Goal: Download file/media

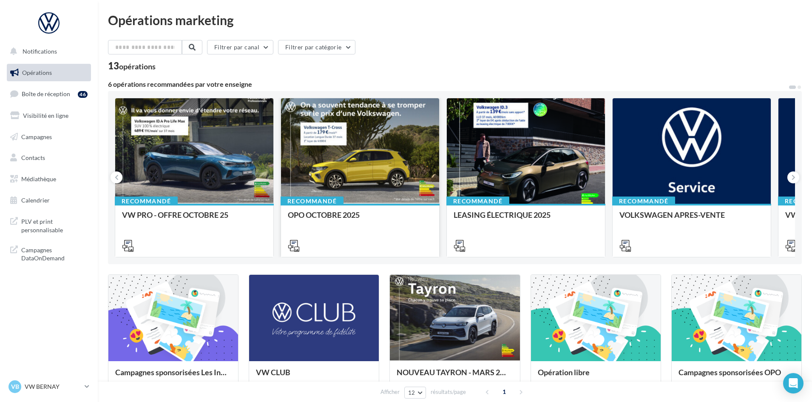
drag, startPoint x: 645, startPoint y: 177, endPoint x: 332, endPoint y: 182, distance: 313.0
click at [332, 182] on div "Recommandé VW PRO - OFFRE OCTOBRE 25 Recommandé OPO OCTOBRE 2025 Recommandé LEA…" at bounding box center [455, 177] width 680 height 159
click at [796, 177] on button at bounding box center [793, 177] width 12 height 12
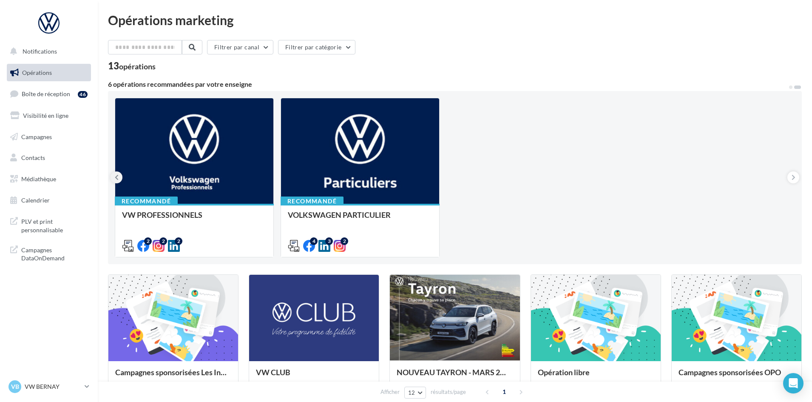
click at [112, 179] on button at bounding box center [117, 177] width 12 height 12
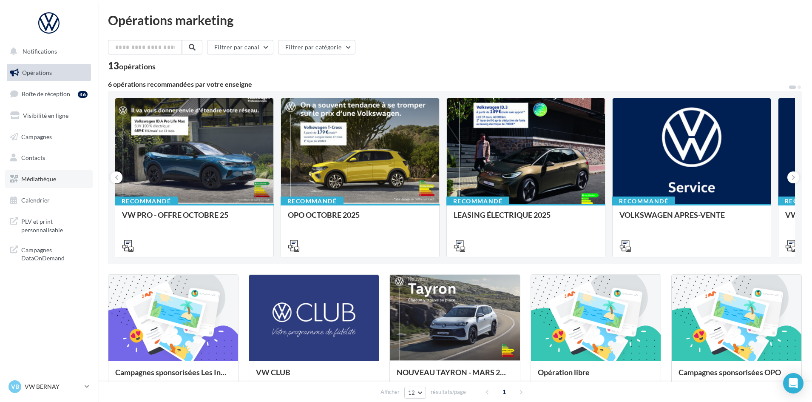
click at [45, 179] on span "Médiathèque" at bounding box center [38, 178] width 35 height 7
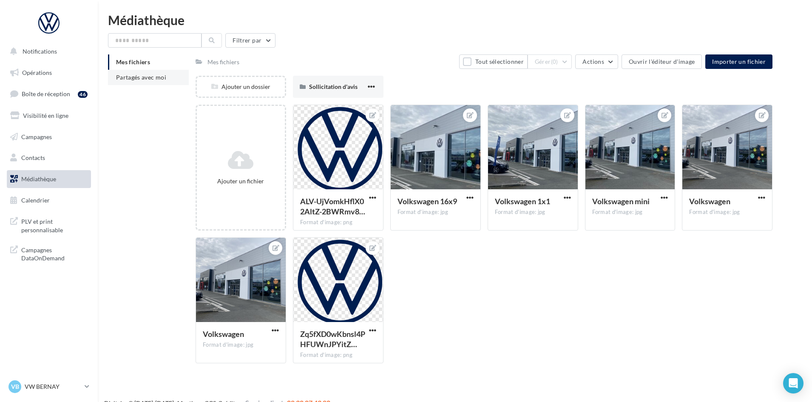
click at [151, 73] on li "Partagés avec moi" at bounding box center [148, 77] width 81 height 15
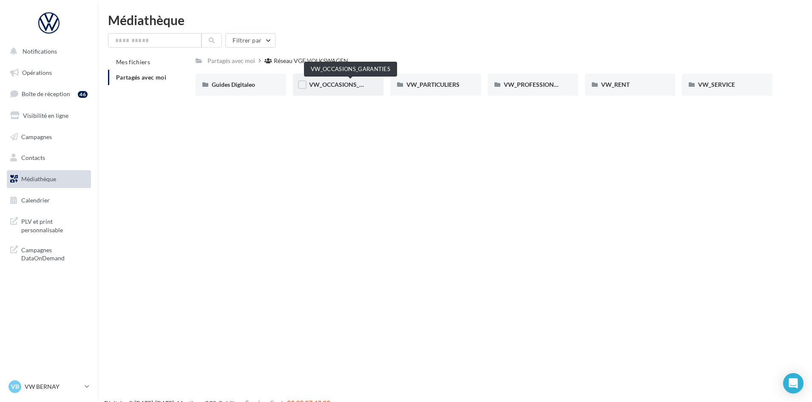
click at [322, 83] on span "VW_OCCASIONS_GARANTIES" at bounding box center [350, 84] width 83 height 7
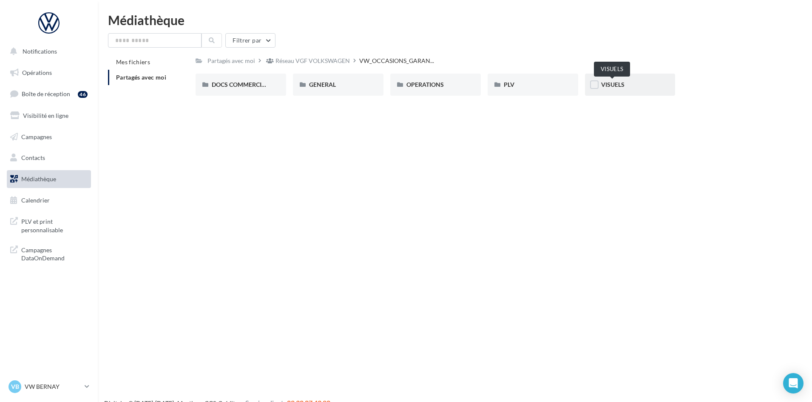
click at [605, 83] on span "VISUELS" at bounding box center [612, 84] width 23 height 7
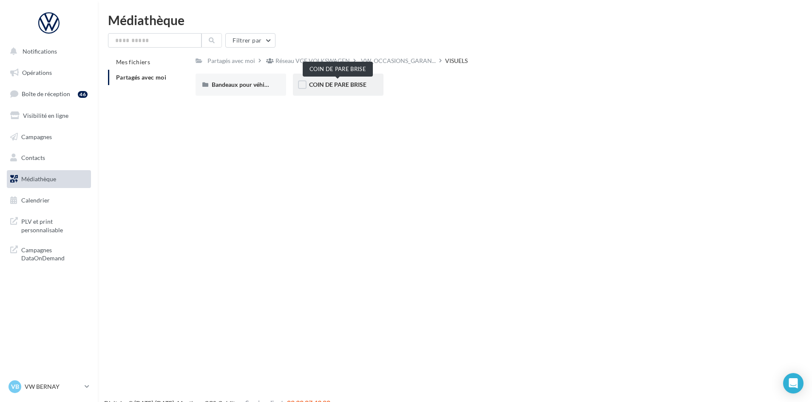
click at [327, 83] on span "COIN DE PARE BRISE" at bounding box center [337, 84] width 57 height 7
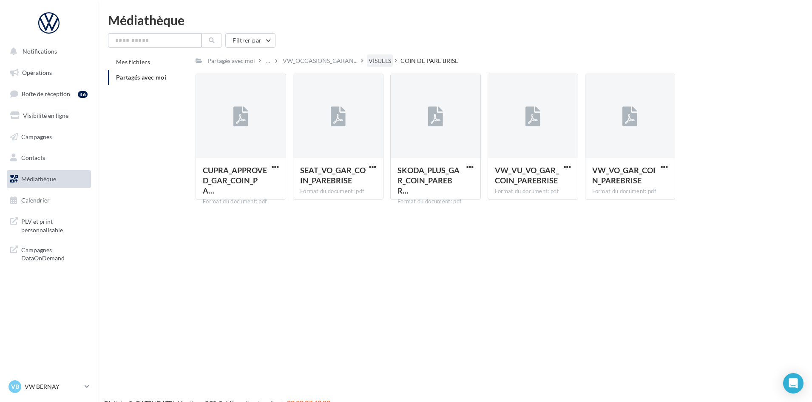
click at [378, 61] on div "VISUELS" at bounding box center [380, 61] width 23 height 9
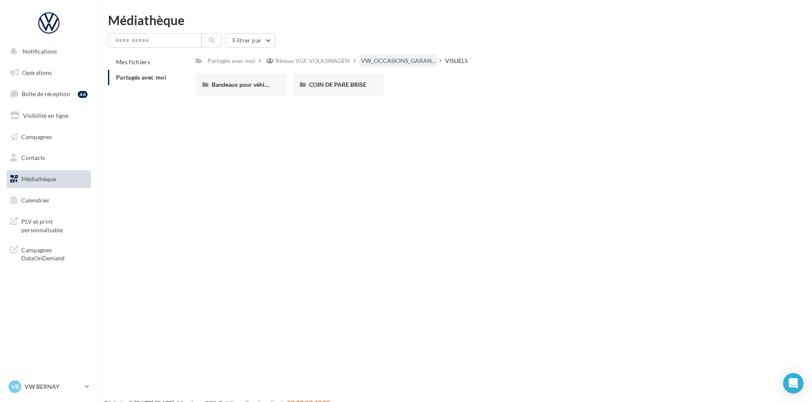
click at [392, 56] on div "VW_OCCASIONS_GARAN..." at bounding box center [398, 60] width 78 height 12
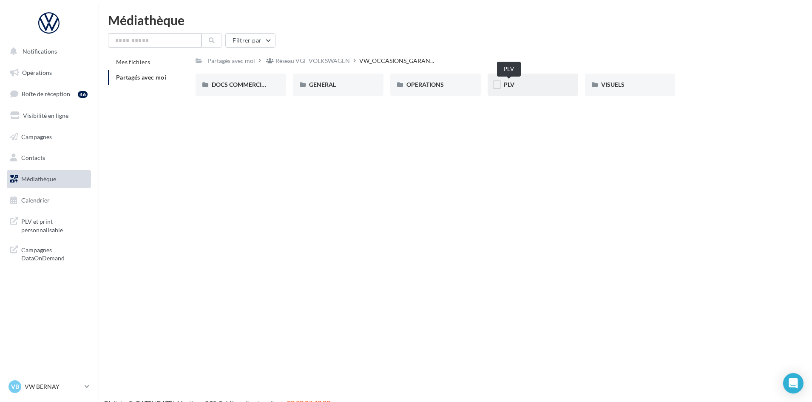
click at [512, 83] on span "PLV" at bounding box center [509, 84] width 11 height 7
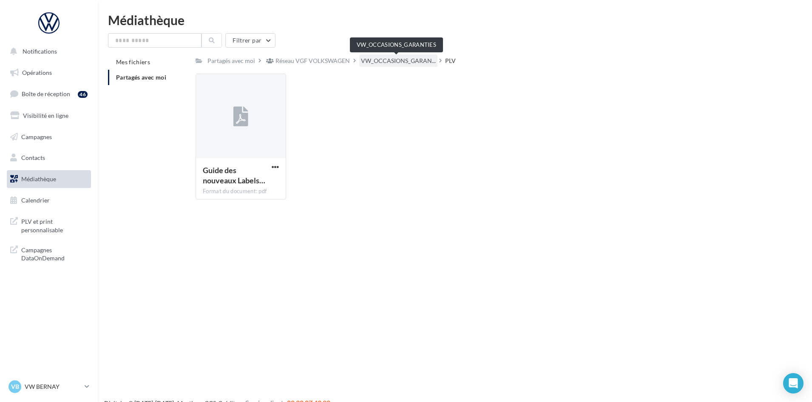
click at [397, 59] on span "VW_OCCASIONS_GARAN..." at bounding box center [398, 61] width 75 height 9
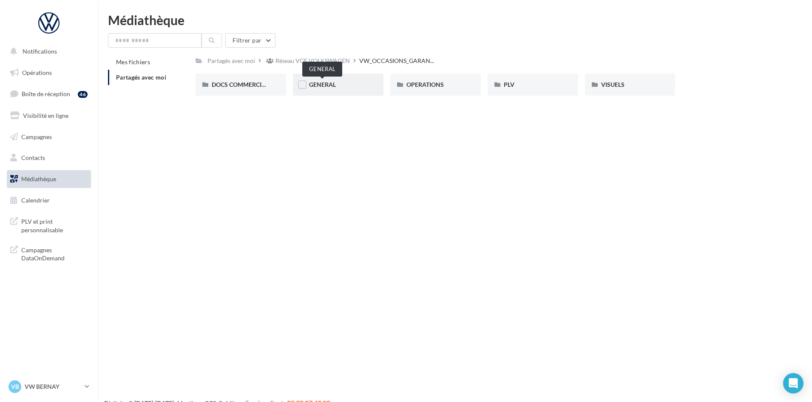
click at [314, 83] on span "GENERAL" at bounding box center [322, 84] width 27 height 7
click at [324, 82] on span "GARANTIE" at bounding box center [324, 84] width 30 height 7
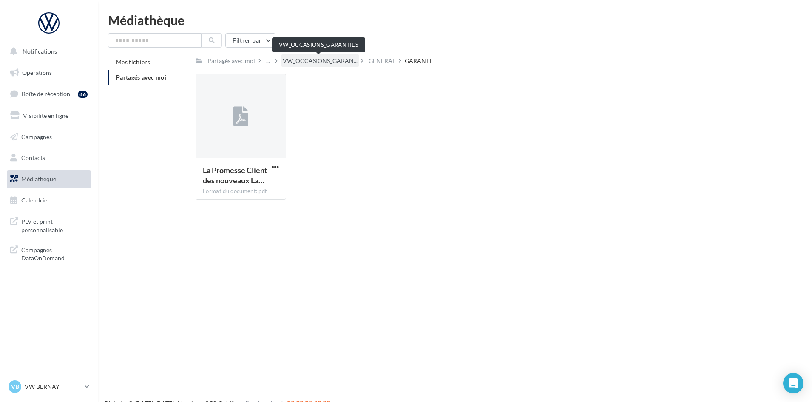
click at [314, 59] on span "VW_OCCASIONS_GARAN..." at bounding box center [320, 61] width 75 height 9
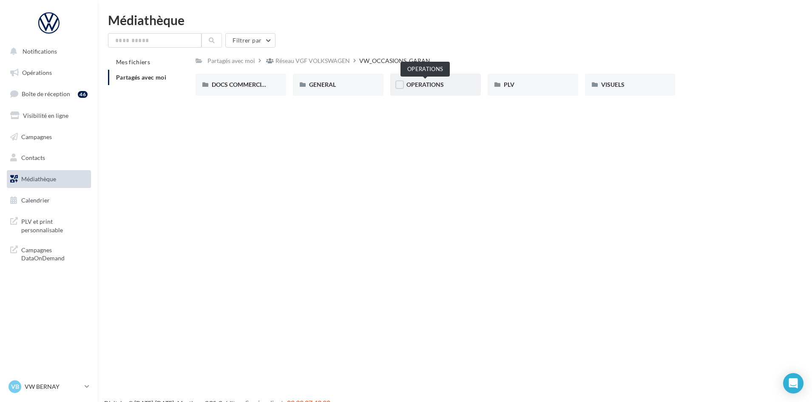
click at [421, 84] on span "OPERATIONS" at bounding box center [424, 84] width 37 height 7
click at [506, 82] on span "RS" at bounding box center [507, 84] width 7 height 7
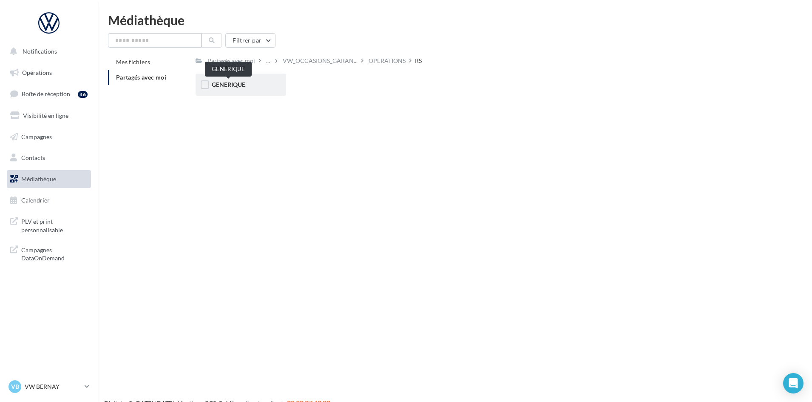
click at [229, 86] on span "GENERIQUE" at bounding box center [229, 84] width 34 height 7
click at [214, 85] on span "VW" at bounding box center [217, 84] width 11 height 7
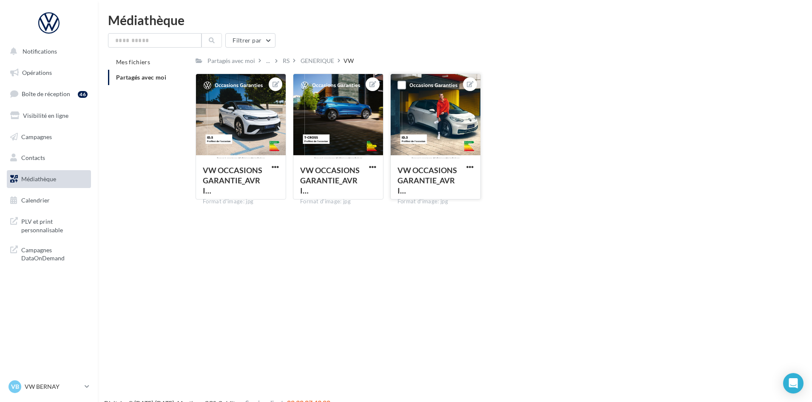
click at [465, 167] on button "button" at bounding box center [470, 167] width 11 height 9
click at [418, 203] on button "Télécharger" at bounding box center [431, 206] width 90 height 22
click at [45, 384] on p "VW BERNAY" at bounding box center [53, 386] width 57 height 9
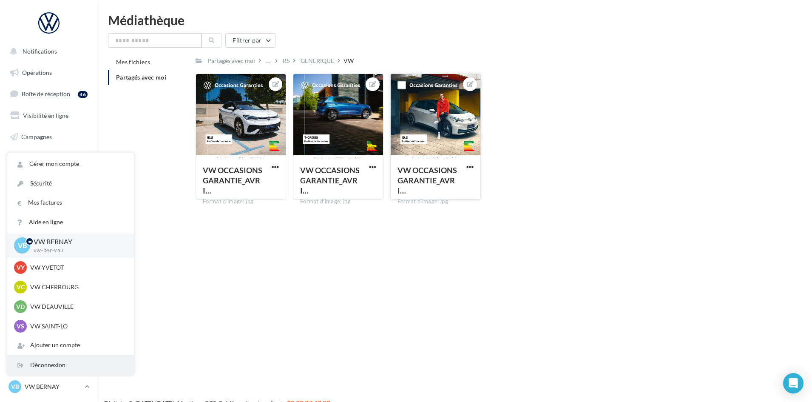
click at [61, 366] on div "Déconnexion" at bounding box center [70, 364] width 127 height 19
